Goal: Task Accomplishment & Management: Use online tool/utility

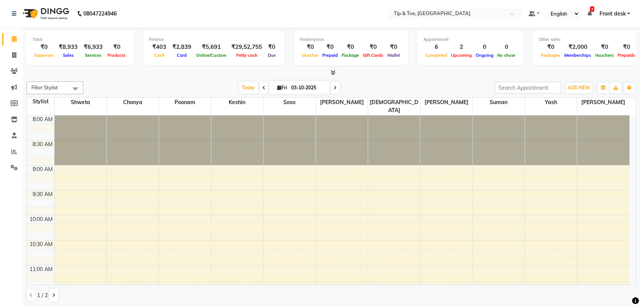
scroll to position [469, 0]
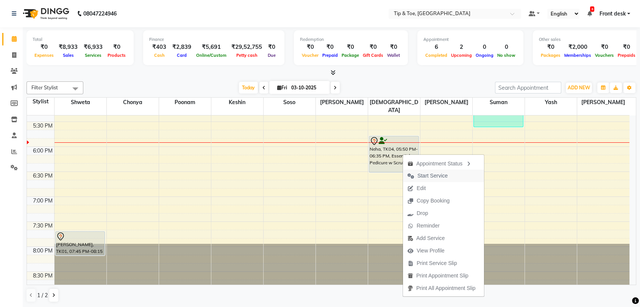
click at [429, 175] on span "Start Service" at bounding box center [432, 176] width 30 height 8
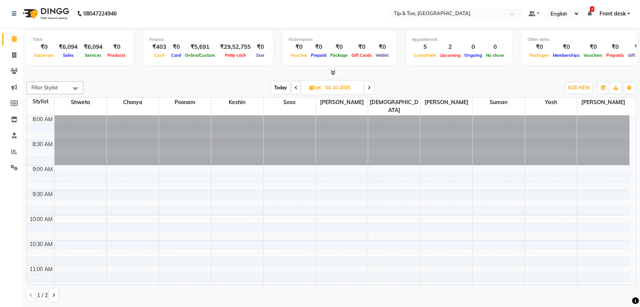
scroll to position [448, 0]
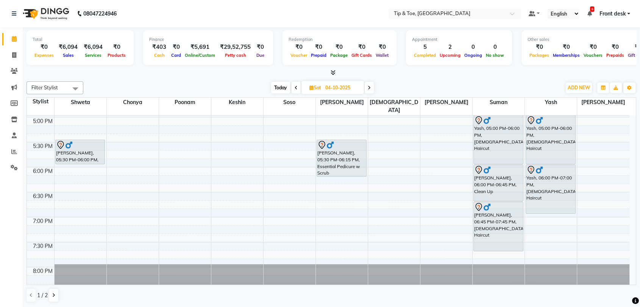
click at [295, 89] on icon at bounding box center [296, 88] width 3 height 5
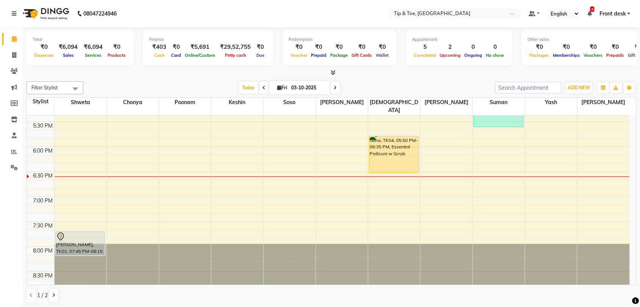
scroll to position [0, 0]
click at [335, 88] on icon at bounding box center [335, 87] width 3 height 5
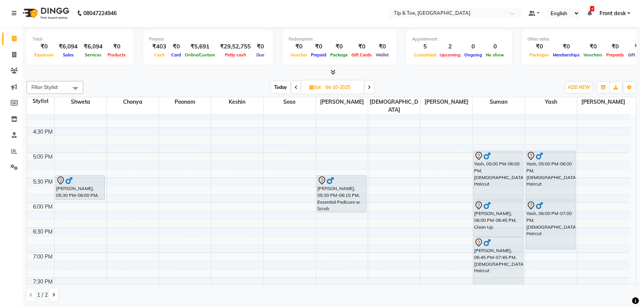
scroll to position [427, 0]
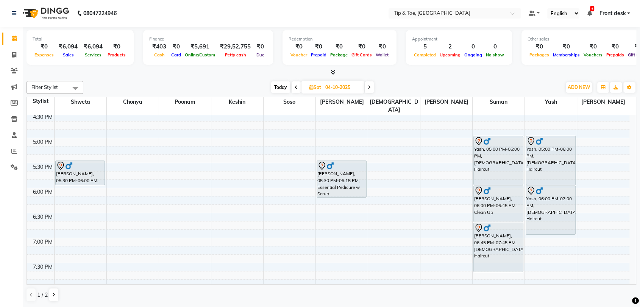
click at [284, 89] on span "Today" at bounding box center [280, 87] width 19 height 12
type input "03-10-2025"
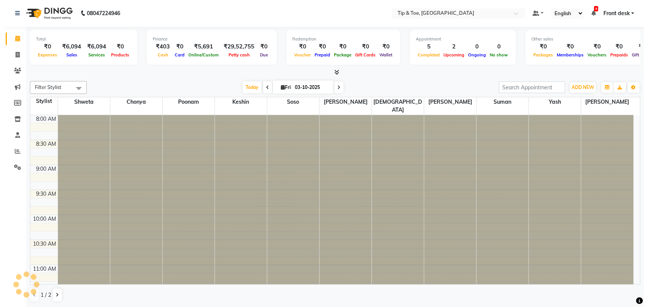
scroll to position [469, 0]
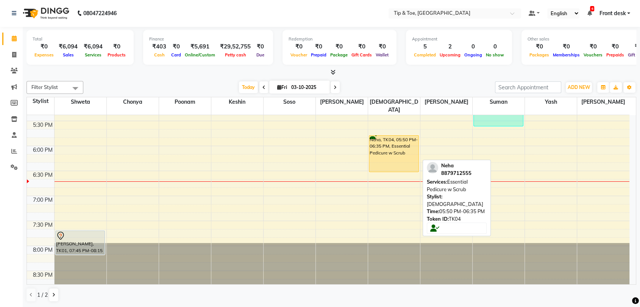
click at [392, 150] on div "Neha, TK04, 05:50 PM-06:35 PM, Essential Pedicure w Scrub" at bounding box center [393, 154] width 49 height 36
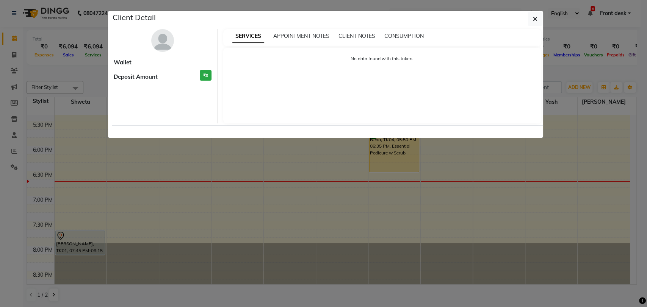
select select "1"
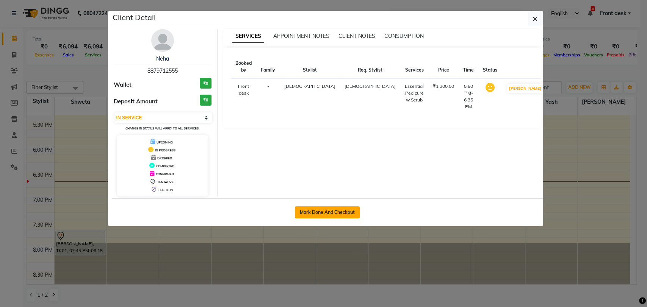
click at [325, 215] on button "Mark Done And Checkout" at bounding box center [327, 212] width 65 height 12
select select "service"
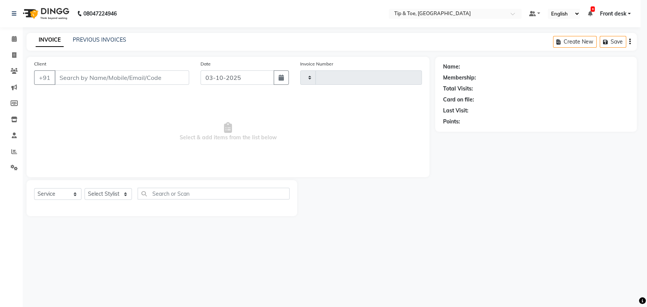
type input "1228"
select select "5942"
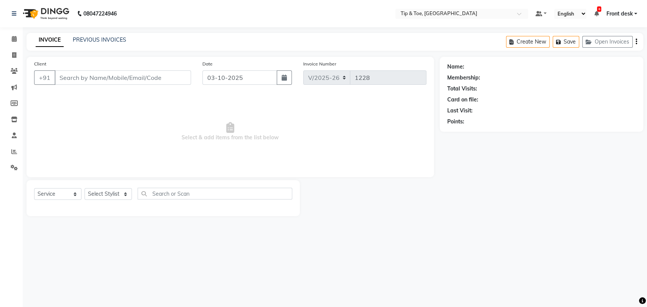
type input "8879712555"
select select "63601"
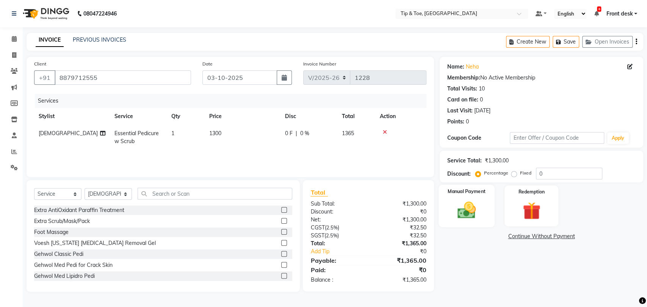
click at [464, 217] on img at bounding box center [466, 210] width 30 height 21
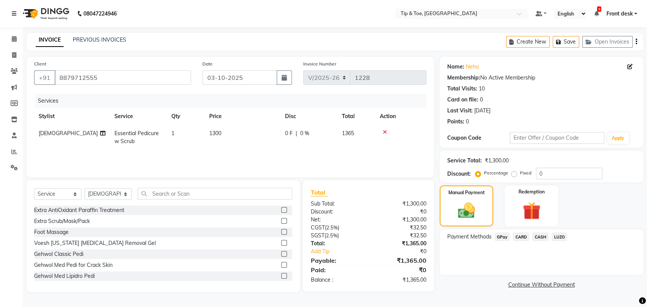
click at [555, 237] on span "LUZO" at bounding box center [559, 237] width 16 height 9
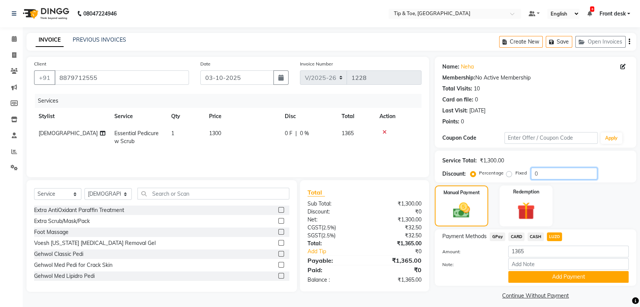
click at [552, 169] on input "0" at bounding box center [564, 174] width 66 height 12
type input "30"
drag, startPoint x: 561, startPoint y: 200, endPoint x: 564, endPoint y: 208, distance: 8.7
click at [561, 200] on div "Manual Payment Redemption" at bounding box center [535, 206] width 213 height 41
click at [533, 234] on span "CASH" at bounding box center [536, 237] width 16 height 9
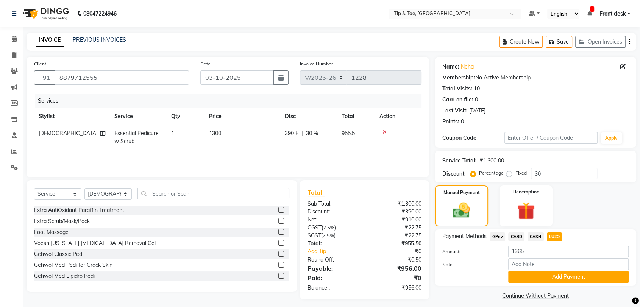
type input "956"
click at [554, 235] on span "LUZO" at bounding box center [555, 237] width 16 height 9
click at [577, 277] on button "Add Payment" at bounding box center [568, 277] width 120 height 12
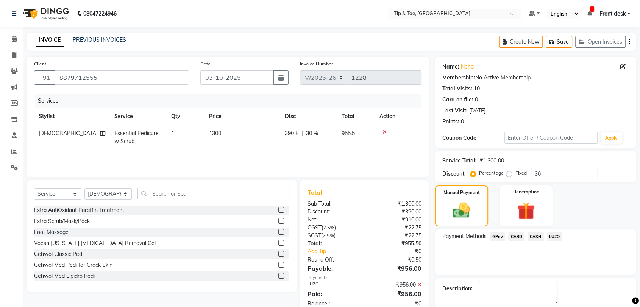
scroll to position [37, 0]
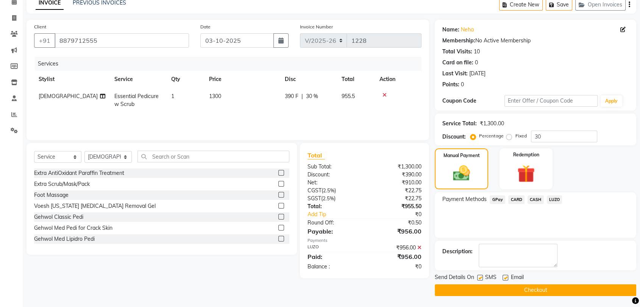
click at [552, 288] on button "Checkout" at bounding box center [536, 290] width 202 height 12
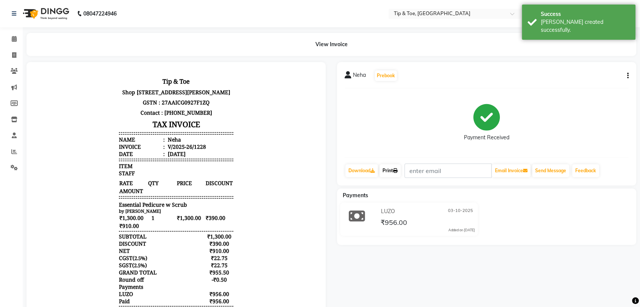
click at [391, 172] on link "Print" at bounding box center [390, 170] width 21 height 13
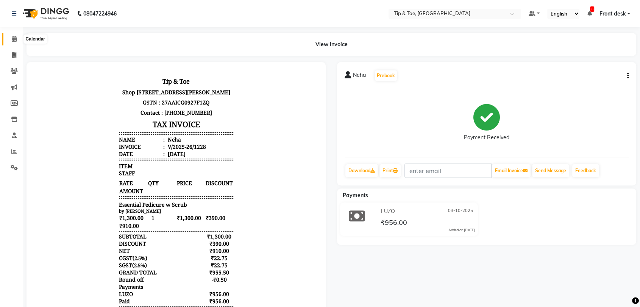
click at [13, 39] on icon at bounding box center [14, 39] width 5 height 6
